Goal: Task Accomplishment & Management: Manage account settings

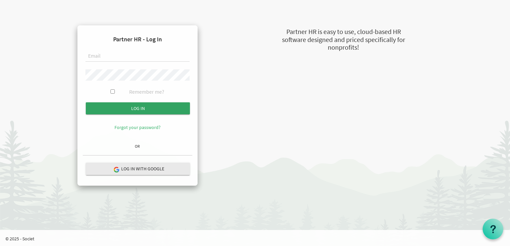
type input "[EMAIL_ADDRESS][DOMAIN_NAME]"
click at [134, 106] on input "submit" at bounding box center [138, 108] width 104 height 12
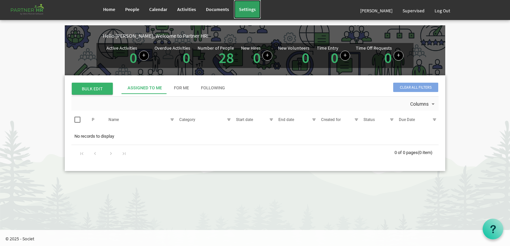
click at [242, 7] on span "Settings" at bounding box center [247, 9] width 17 height 6
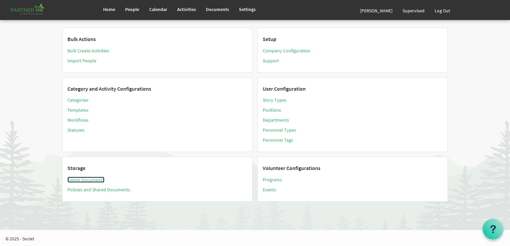
click at [93, 178] on link "Admin Documents" at bounding box center [85, 180] width 37 height 6
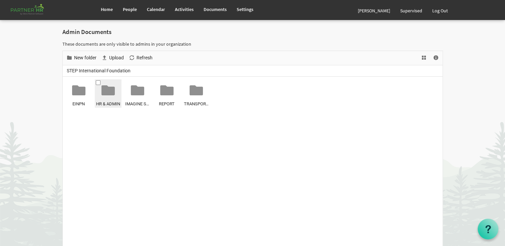
click at [106, 93] on div at bounding box center [107, 90] width 13 height 13
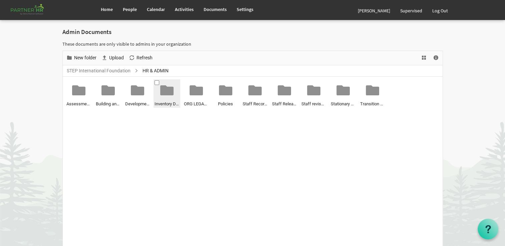
click at [165, 91] on div at bounding box center [166, 90] width 13 height 13
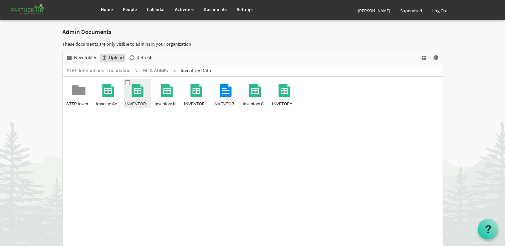
click at [112, 55] on span "Upload" at bounding box center [116, 58] width 16 height 8
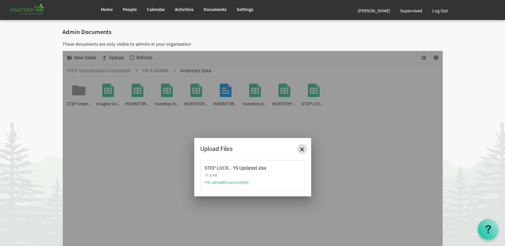
click at [302, 149] on span "Close" at bounding box center [302, 149] width 4 height 4
